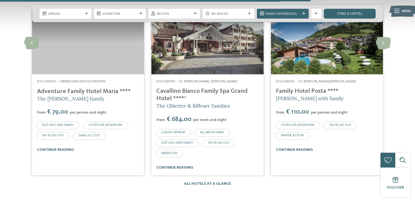
scroll to position [764, 0]
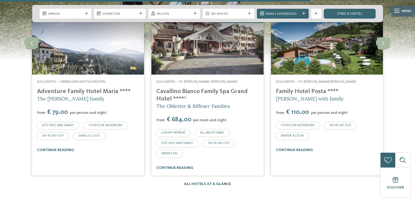
click at [209, 183] on link "All hotels at a glance" at bounding box center [207, 184] width 47 height 4
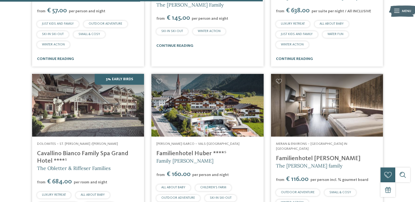
scroll to position [1095, 0]
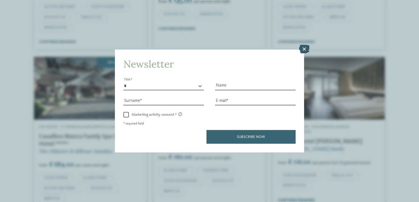
click at [306, 48] on icon at bounding box center [304, 49] width 11 height 9
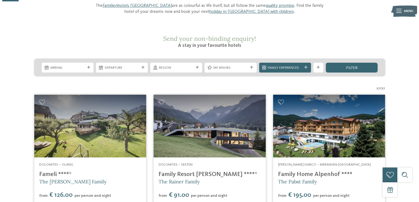
scroll to position [0, 0]
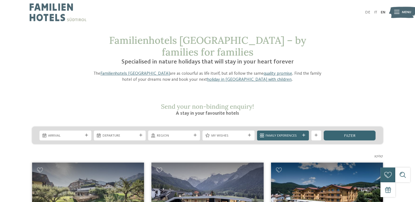
click at [396, 14] on icon at bounding box center [396, 12] width 5 height 4
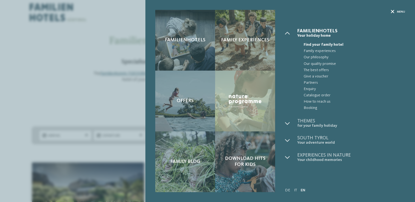
click at [394, 11] on icon at bounding box center [393, 12] width 4 height 4
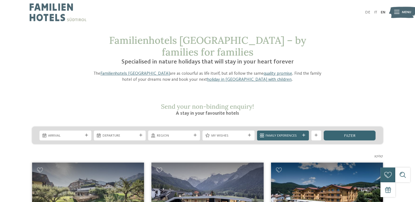
click at [395, 11] on icon at bounding box center [396, 12] width 5 height 4
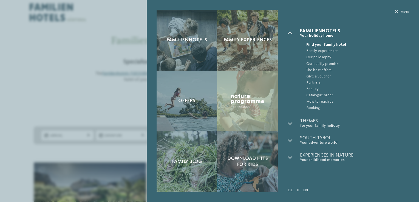
click at [314, 42] on span "Find your family hotel" at bounding box center [357, 45] width 103 height 6
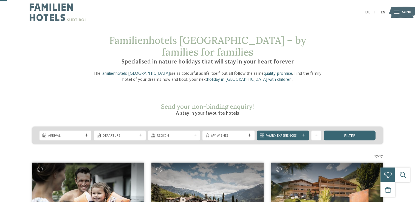
scroll to position [41, 0]
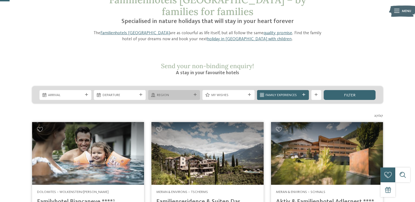
click at [194, 93] on icon at bounding box center [195, 94] width 3 height 3
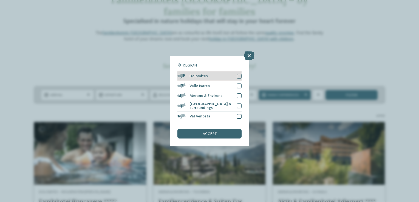
click at [239, 76] on div at bounding box center [239, 76] width 5 height 5
click at [218, 130] on div "accept" at bounding box center [209, 134] width 64 height 10
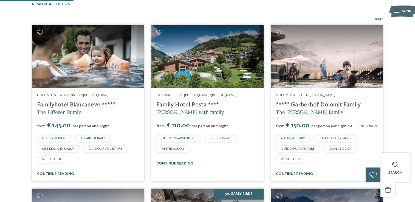
scroll to position [164, 0]
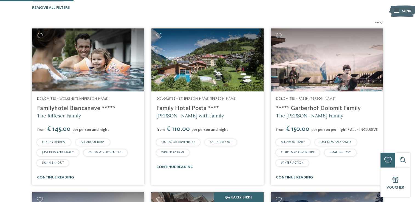
click at [305, 176] on link "continue reading" at bounding box center [294, 178] width 37 height 4
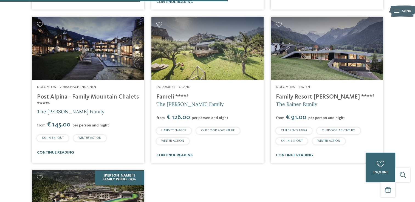
scroll to position [509, 0]
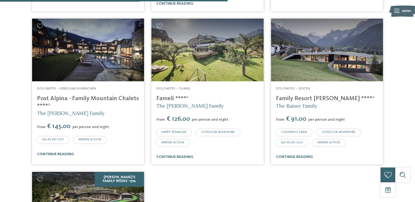
click at [73, 96] on link "Post Alpina - Family Mountain Chalets ****ˢ" at bounding box center [88, 102] width 102 height 13
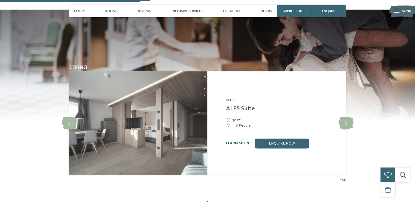
scroll to position [692, 0]
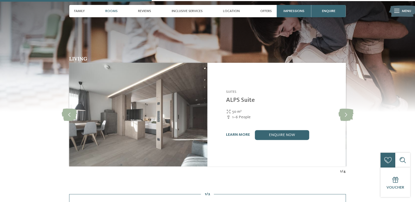
click at [179, 101] on img at bounding box center [138, 115] width 138 height 104
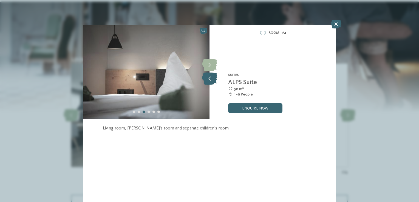
click at [210, 81] on icon at bounding box center [209, 79] width 15 height 12
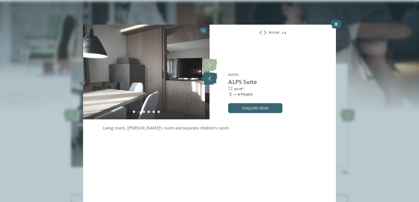
click at [210, 81] on icon at bounding box center [209, 79] width 15 height 12
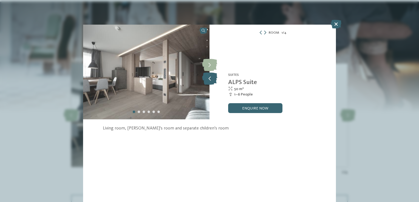
click at [210, 81] on icon at bounding box center [209, 79] width 15 height 12
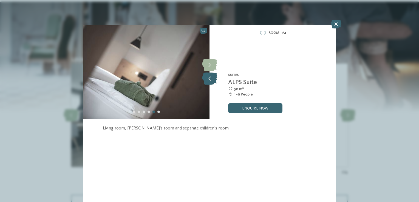
click at [210, 81] on icon at bounding box center [209, 79] width 15 height 12
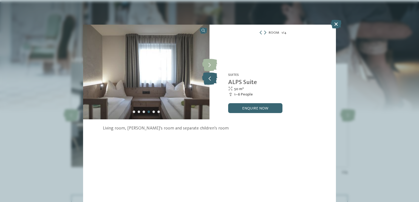
click at [210, 81] on icon at bounding box center [209, 79] width 15 height 12
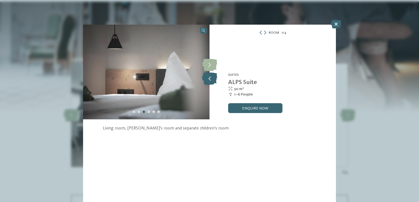
click at [210, 81] on icon at bounding box center [209, 79] width 15 height 12
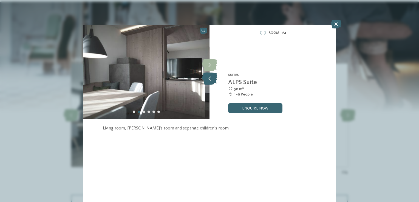
click at [210, 81] on icon at bounding box center [209, 79] width 15 height 12
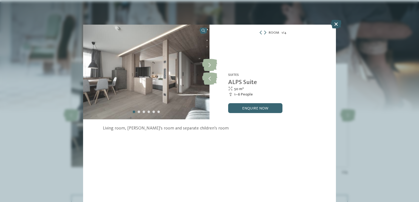
click at [337, 27] on icon at bounding box center [336, 24] width 11 height 9
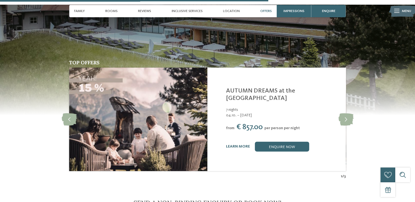
scroll to position [1224, 0]
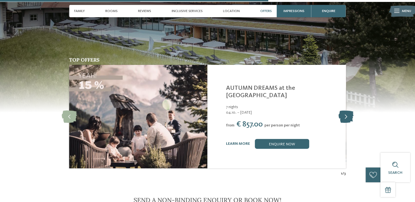
click at [344, 111] on icon at bounding box center [345, 117] width 15 height 12
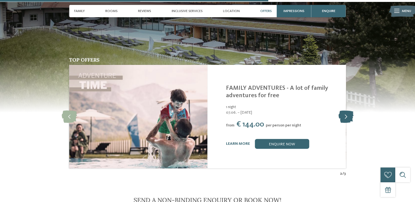
click at [344, 111] on icon at bounding box center [345, 117] width 15 height 12
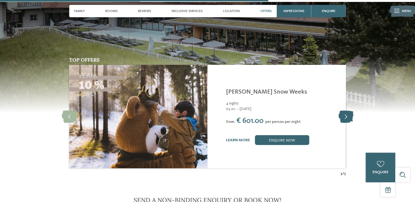
click at [344, 111] on icon at bounding box center [345, 117] width 15 height 12
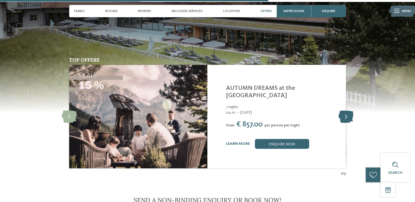
click at [344, 111] on icon at bounding box center [345, 117] width 15 height 12
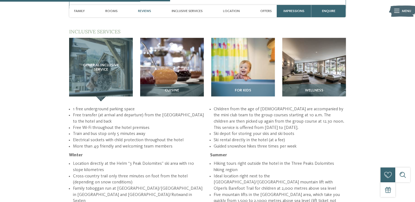
scroll to position [710, 0]
